Goal: Task Accomplishment & Management: Use online tool/utility

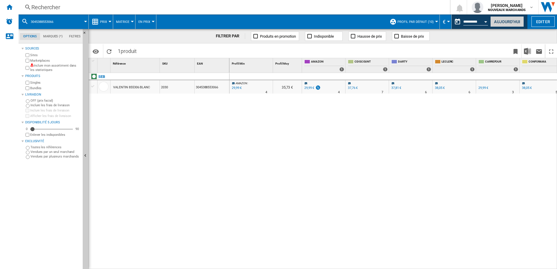
click at [507, 24] on button "Aujourd'hui" at bounding box center [507, 21] width 34 height 11
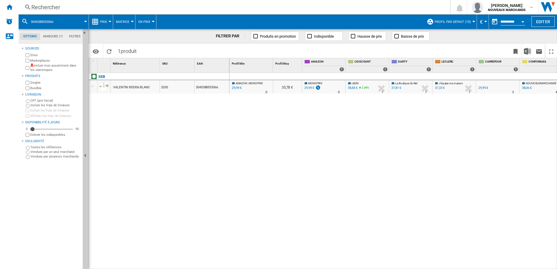
click at [86, 5] on div "Rechercher" at bounding box center [232, 7] width 403 height 8
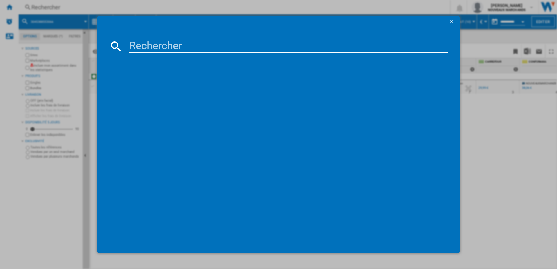
click at [147, 48] on input at bounding box center [288, 46] width 319 height 14
paste input "6941812786604"
type input "6941812786604"
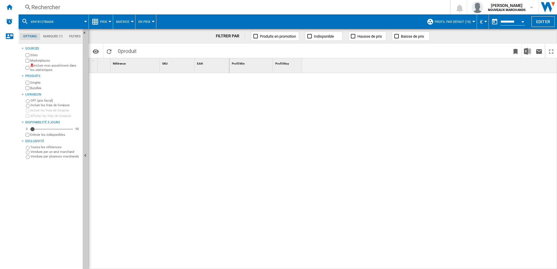
click at [73, 6] on div "Rechercher" at bounding box center [232, 7] width 403 height 8
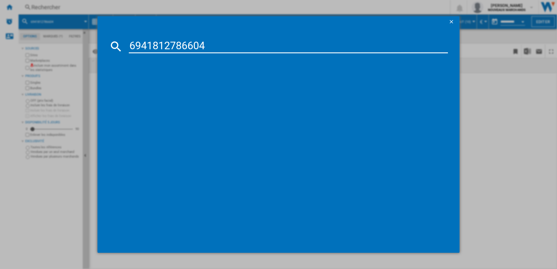
type input "6941812786604"
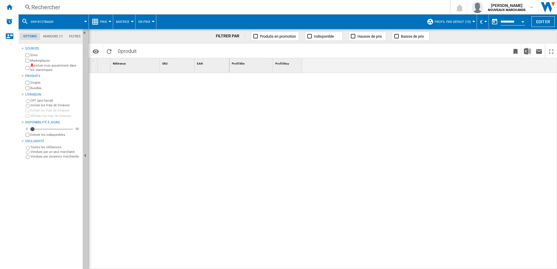
click at [114, 6] on div "Rechercher" at bounding box center [232, 7] width 403 height 8
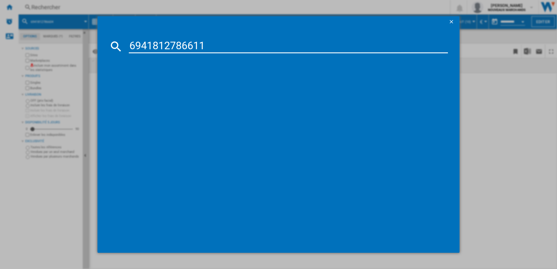
type input "6941812786611"
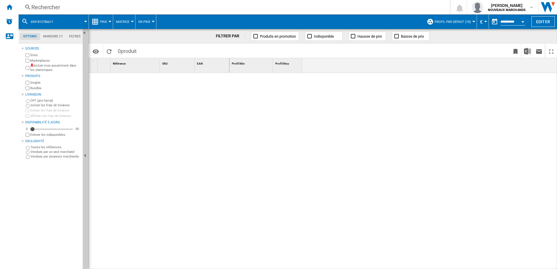
click at [73, 6] on div "Rechercher" at bounding box center [232, 7] width 403 height 8
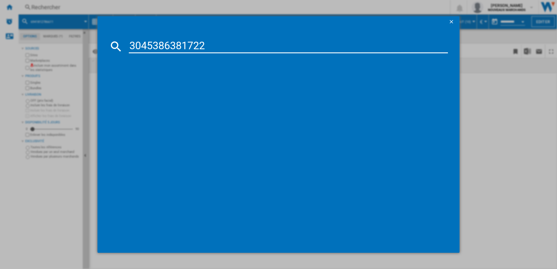
type input "3045386381722"
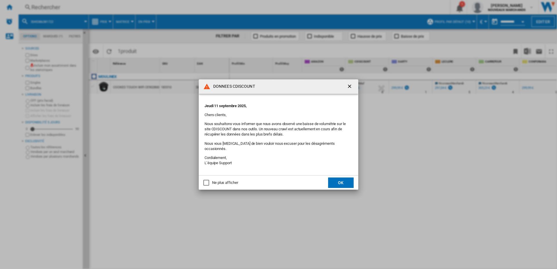
click at [228, 180] on div "Ne plus afficher" at bounding box center [225, 182] width 26 height 5
click at [341, 180] on button "OK" at bounding box center [341, 183] width 26 height 10
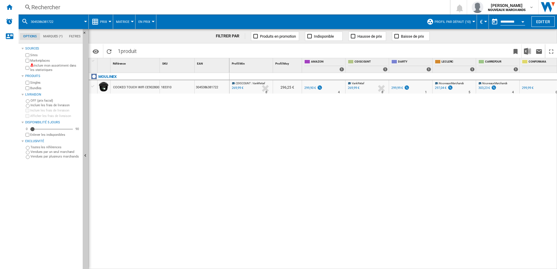
click at [54, 8] on div "Rechercher" at bounding box center [232, 7] width 403 height 8
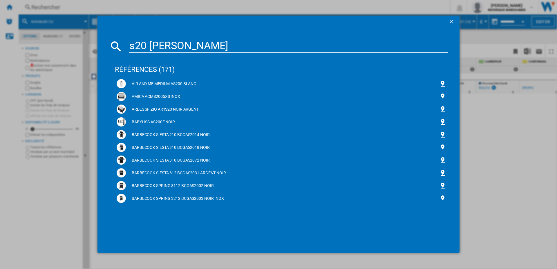
type input "s20 blanc"
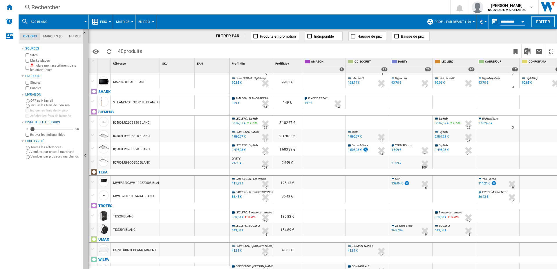
scroll to position [491, 0]
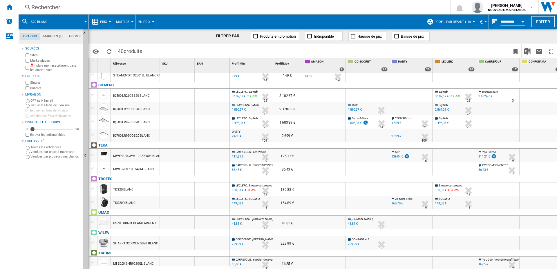
click at [48, 7] on div "Rechercher" at bounding box center [232, 7] width 403 height 8
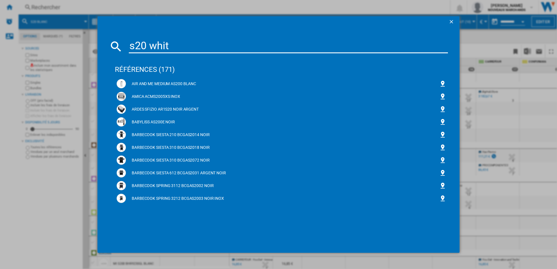
type input "s20 white"
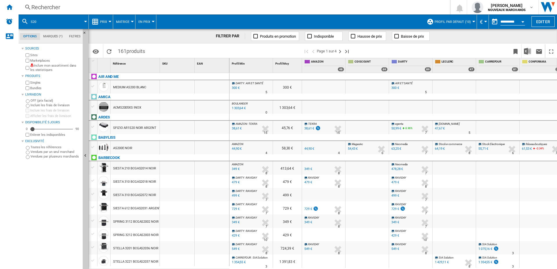
click at [68, 9] on div "Rechercher" at bounding box center [232, 7] width 403 height 8
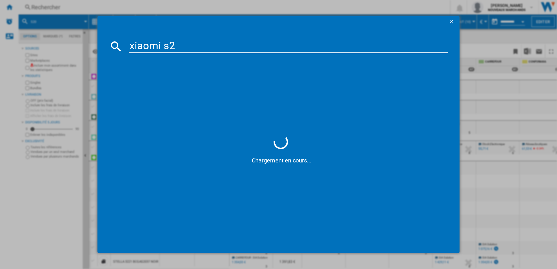
type input "xiaomi s20"
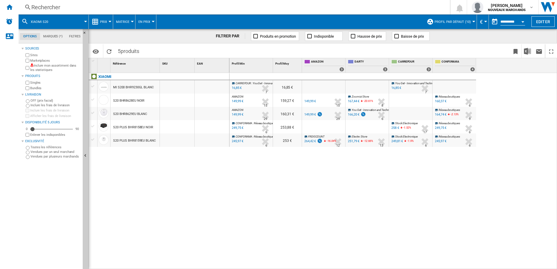
click at [237, 114] on div "149,99 €" at bounding box center [237, 115] width 12 height 6
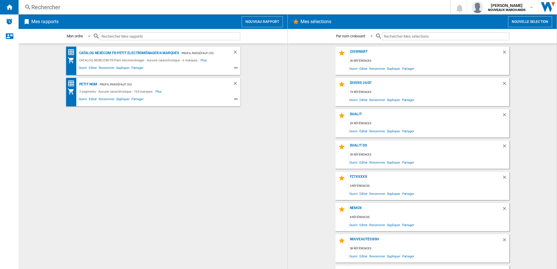
click at [525, 22] on button "Nouvelle selection" at bounding box center [530, 21] width 44 height 11
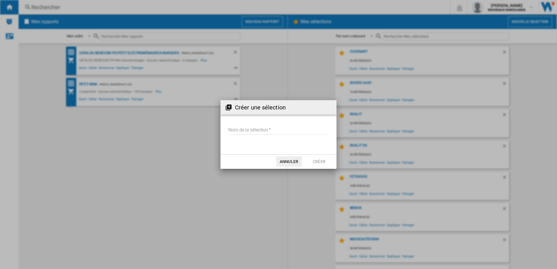
click at [243, 130] on input "Nom de la sélection" at bounding box center [278, 130] width 101 height 9
type input "******"
click at [316, 160] on button "Créer" at bounding box center [319, 162] width 26 height 10
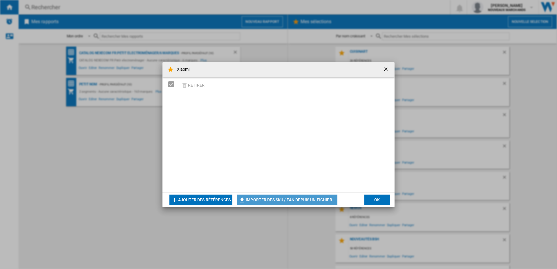
click at [265, 200] on button "Importer des SKU / EAN depuis un fichier..." at bounding box center [287, 200] width 100 height 10
type input "**********"
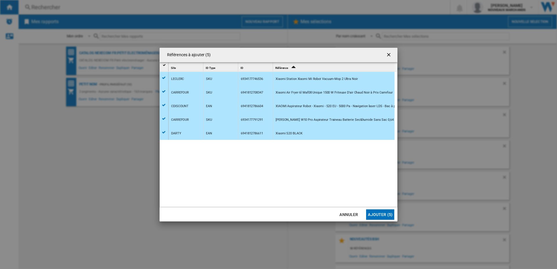
click at [373, 214] on button "Ajouter (5)" at bounding box center [380, 215] width 28 height 10
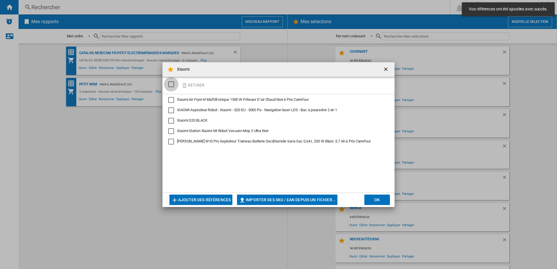
click at [170, 84] on div "SELECTIONS.EDITION_POPUP.SELECT_DESELECT" at bounding box center [171, 84] width 6 height 6
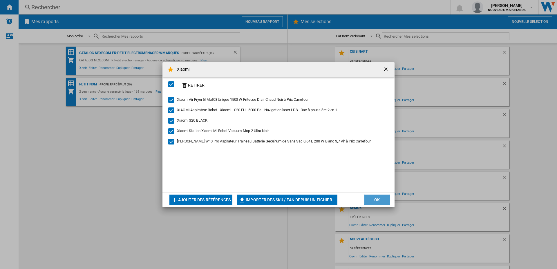
click at [374, 200] on button "OK" at bounding box center [377, 200] width 26 height 10
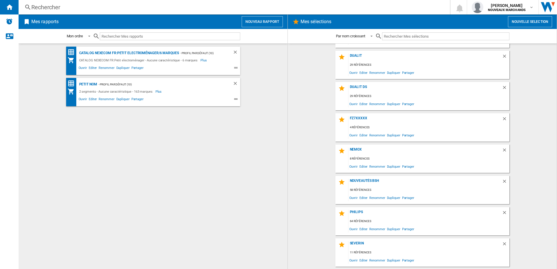
scroll to position [119, 0]
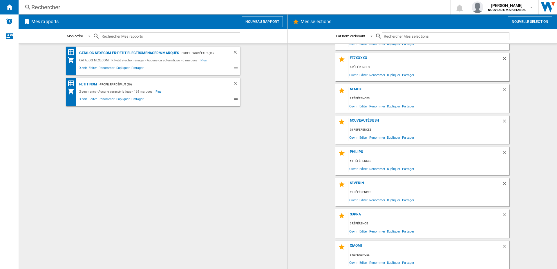
click at [351, 246] on div "Xiaomi" at bounding box center [424, 248] width 153 height 8
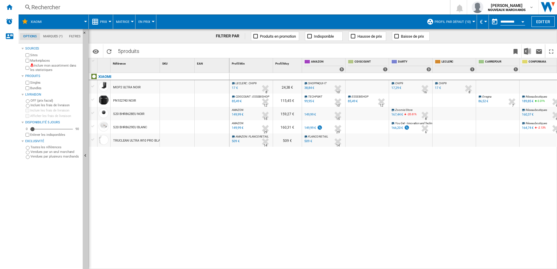
click at [237, 101] on div "85,49 €" at bounding box center [236, 102] width 11 height 6
click at [310, 99] on div "99,95 €" at bounding box center [309, 101] width 10 height 4
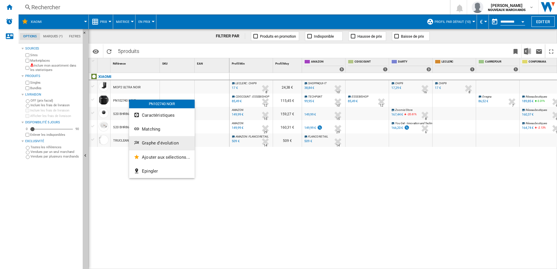
click at [148, 141] on span "Graphe d'évolution" at bounding box center [160, 143] width 37 height 5
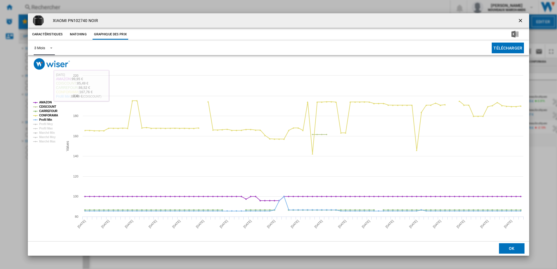
click at [46, 47] on md-select-value "3 Mois" at bounding box center [44, 48] width 21 height 14
click at [52, 64] on md-option "6 Mois" at bounding box center [49, 62] width 39 height 14
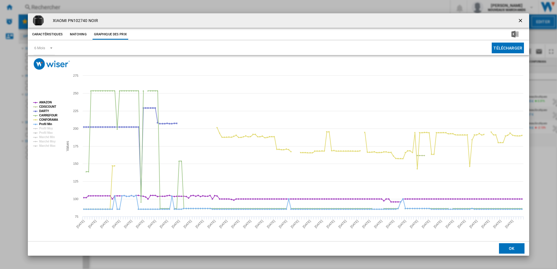
click at [520, 22] on ng-md-icon "getI18NText('BUTTONS.CLOSE_DIALOG')" at bounding box center [520, 21] width 7 height 7
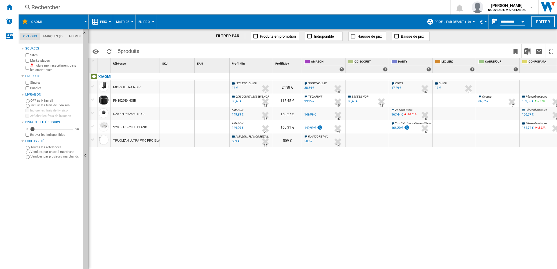
click at [127, 101] on div "PN102740 NOIR" at bounding box center [124, 100] width 23 height 13
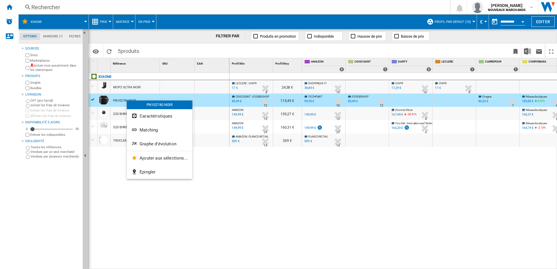
click at [119, 99] on div at bounding box center [278, 134] width 557 height 269
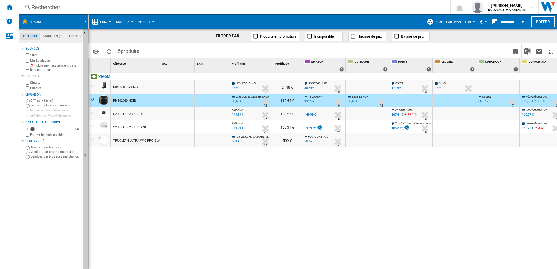
click at [368, 180] on div "[PERSON_NAME] : CHIP9 -1.0 % 17 € % N/A 8 [PERSON_NAME] : CHIP9 24,38 € SHOPPAQ…" at bounding box center [393, 171] width 328 height 197
click at [93, 99] on div at bounding box center [93, 99] width 6 height 5
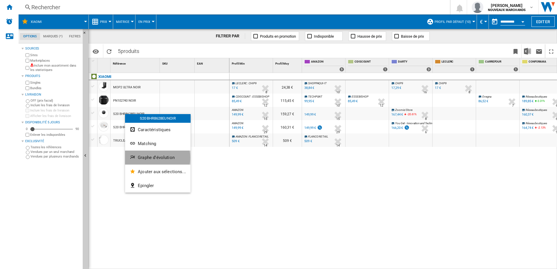
click at [150, 158] on span "Graphe d'évolution" at bounding box center [156, 157] width 37 height 5
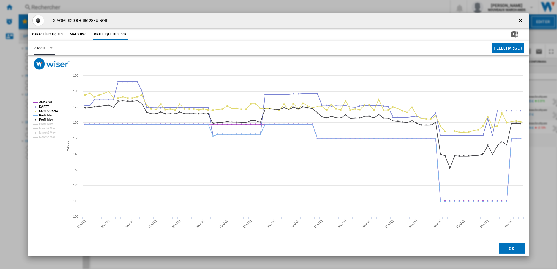
click at [42, 47] on div "3 Mois" at bounding box center [39, 48] width 11 height 4
click at [54, 64] on md-option "6 Mois" at bounding box center [49, 62] width 39 height 14
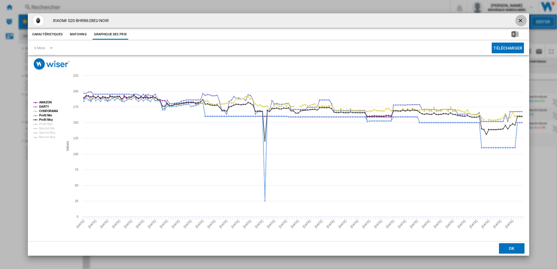
click at [519, 21] on ng-md-icon "getI18NText('BUTTONS.CLOSE_DIALOG')" at bounding box center [520, 21] width 7 height 7
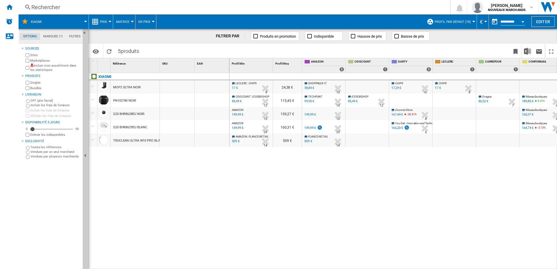
click at [352, 101] on div "85,49 €" at bounding box center [353, 101] width 10 height 4
click at [310, 87] on div "38,84 €" at bounding box center [309, 88] width 10 height 4
click at [309, 114] on div "149,99 €" at bounding box center [310, 115] width 12 height 4
click at [311, 128] on div "149,99 €" at bounding box center [310, 128] width 12 height 4
click at [308, 141] on div "509 €" at bounding box center [308, 141] width 8 height 4
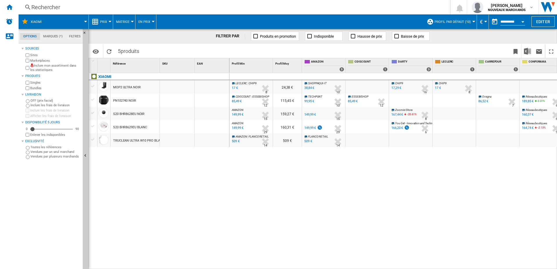
click at [102, 21] on span "Prix" at bounding box center [103, 22] width 7 height 4
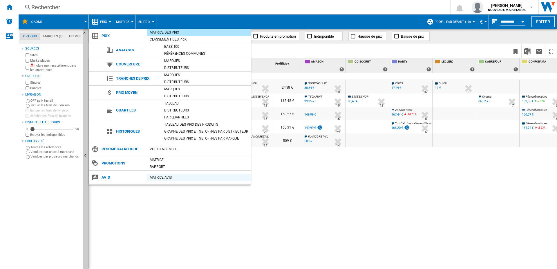
click at [161, 178] on div "Matrice AVIS" at bounding box center [199, 178] width 104 height 6
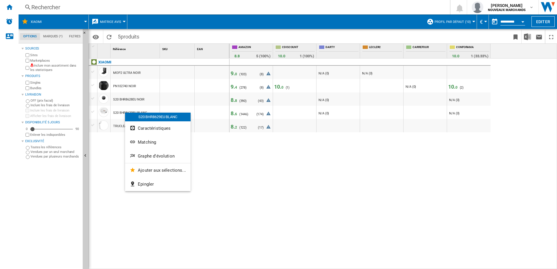
click at [154, 156] on span "Graphe d'évolution" at bounding box center [156, 156] width 37 height 5
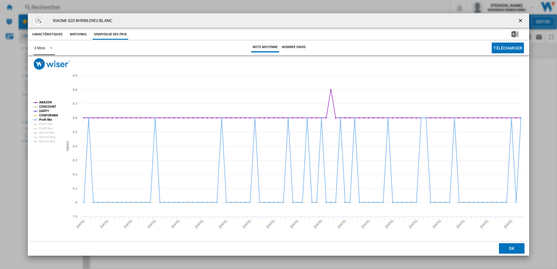
click at [44, 48] on div "3 Mois" at bounding box center [39, 48] width 11 height 4
click at [48, 64] on md-option "6 Mois" at bounding box center [49, 62] width 39 height 14
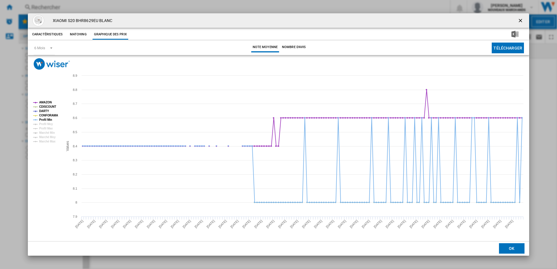
click at [520, 20] on ng-md-icon "getI18NText('BUTTONS.CLOSE_DIALOG')" at bounding box center [520, 21] width 7 height 7
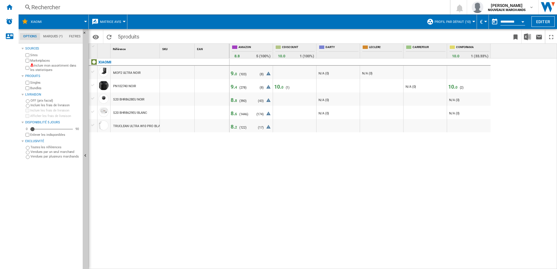
click at [114, 21] on span "Matrice AVIS" at bounding box center [110, 22] width 21 height 4
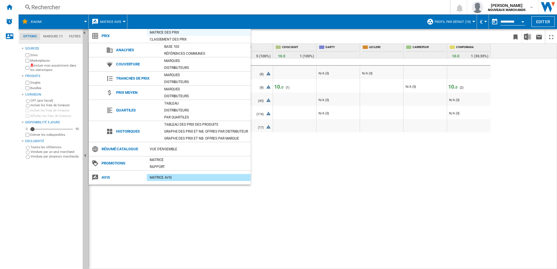
click at [168, 33] on div "Matrice des prix" at bounding box center [199, 33] width 104 height 6
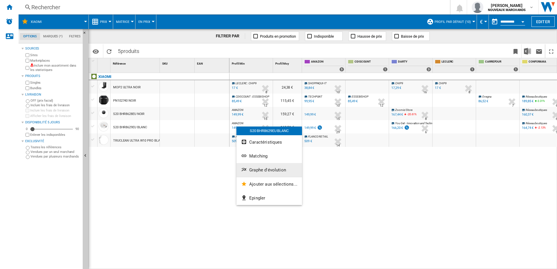
drag, startPoint x: 131, startPoint y: 125, endPoint x: 271, endPoint y: 170, distance: 147.1
click at [271, 170] on span "Graphe d'évolution" at bounding box center [267, 170] width 37 height 5
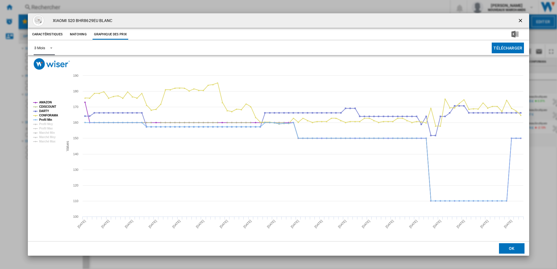
click at [39, 48] on div "3 Mois" at bounding box center [39, 48] width 11 height 4
click at [52, 62] on md-option "6 Mois" at bounding box center [49, 62] width 39 height 14
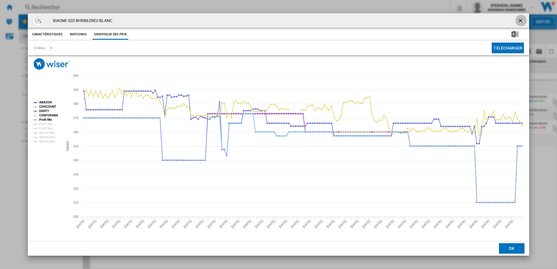
click at [519, 21] on ng-md-icon "getI18NText('BUTTONS.CLOSE_DIALOG')" at bounding box center [520, 21] width 7 height 7
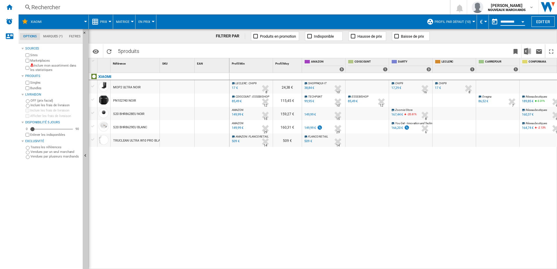
click at [505, 21] on input "**********" at bounding box center [512, 22] width 25 height 5
click at [522, 21] on div "Open calendar" at bounding box center [522, 21] width 3 height 1
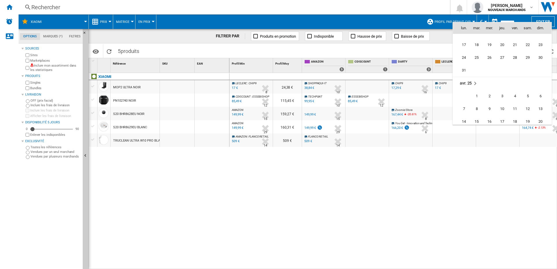
scroll to position [2330, 0]
drag, startPoint x: 279, startPoint y: 212, endPoint x: 274, endPoint y: 206, distance: 8.1
click at [279, 212] on div at bounding box center [278, 134] width 557 height 269
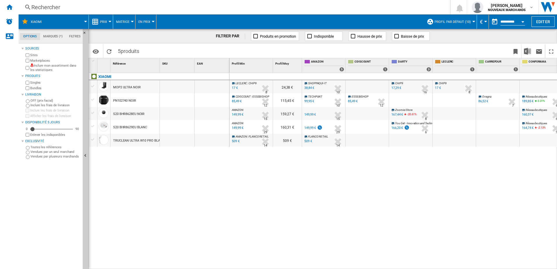
click at [125, 100] on div "PN102740 NOIR" at bounding box center [124, 100] width 23 height 13
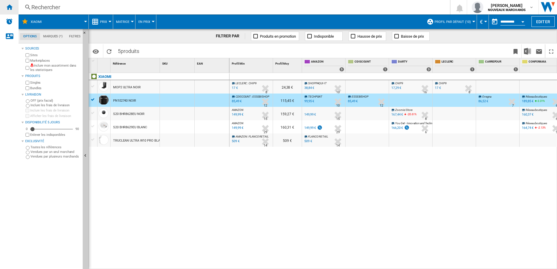
click at [8, 5] on ng-md-icon "Accueil" at bounding box center [9, 6] width 7 height 7
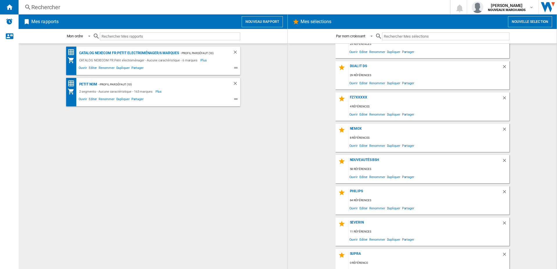
scroll to position [119, 0]
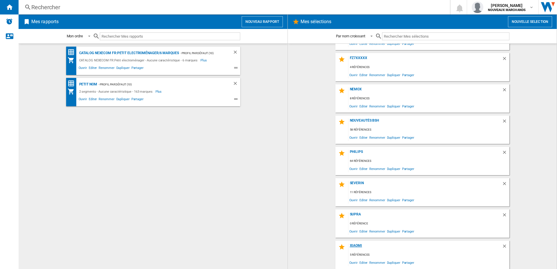
click at [355, 245] on div "Xiaomi" at bounding box center [424, 248] width 153 height 8
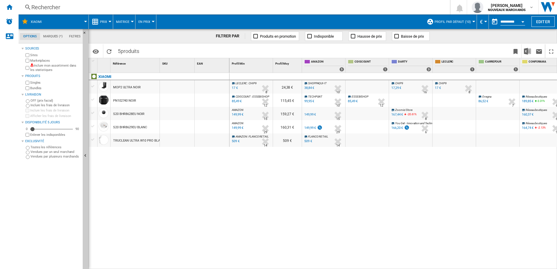
click at [103, 21] on span "Prix" at bounding box center [103, 22] width 7 height 4
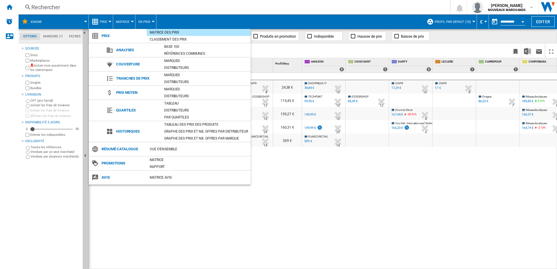
click at [306, 177] on md-backdrop at bounding box center [278, 134] width 557 height 269
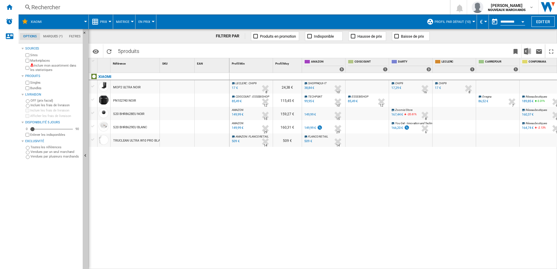
click at [227, 181] on div "XIAOMI MOP2 ULTRA NOIR PN102740 NOIR S20 BHR8628EU NOIR S20 BHR8629EU BLANC TRU…" at bounding box center [159, 169] width 141 height 193
